Goal: Information Seeking & Learning: Learn about a topic

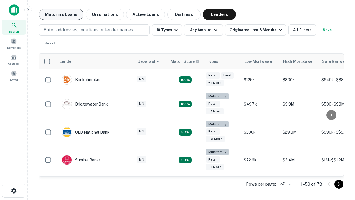
click at [61, 14] on button "Maturing Loans" at bounding box center [61, 14] width 45 height 11
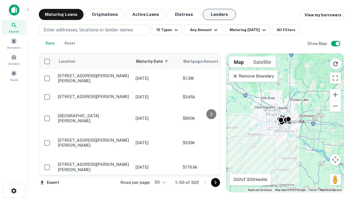
click at [219, 14] on button "Lenders" at bounding box center [219, 14] width 33 height 11
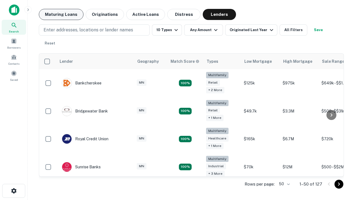
click at [61, 14] on button "Maturing Loans" at bounding box center [61, 14] width 45 height 11
